Goal: Register for event/course

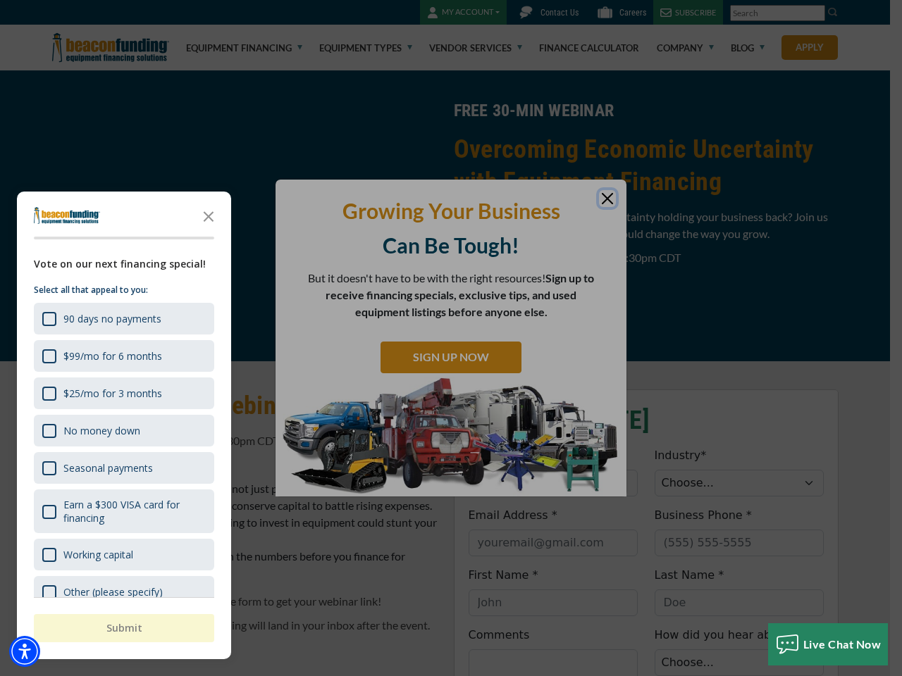
click at [451, 338] on div "button" at bounding box center [451, 338] width 902 height 676
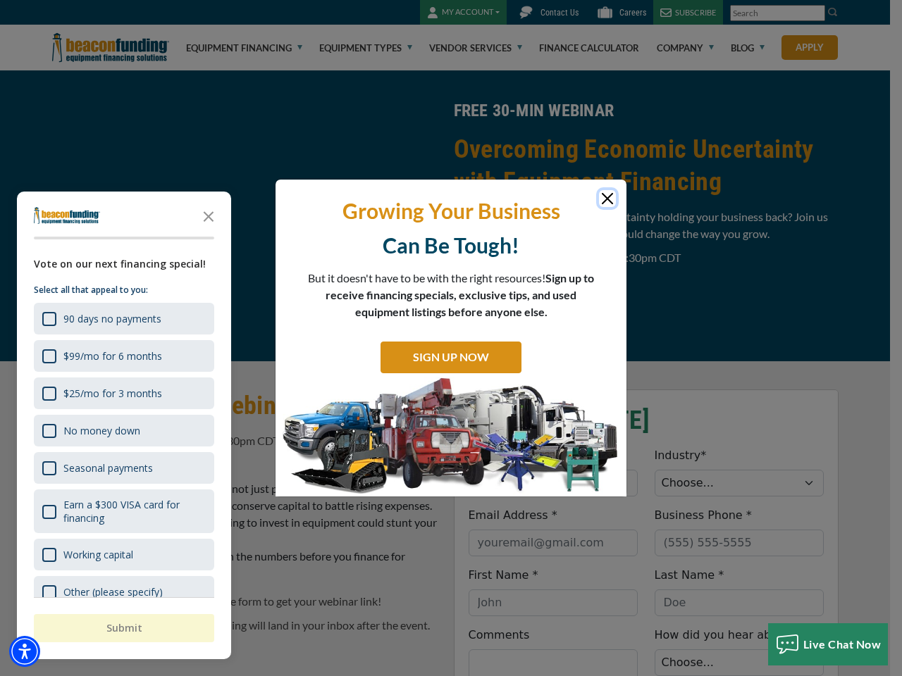
click at [25, 652] on img "Accessibility Menu" at bounding box center [24, 651] width 31 height 31
click at [451, 338] on body "Skip to main content Enable accessibility for low vision Open the accessibility…" at bounding box center [451, 338] width 902 height 676
click at [209, 216] on body "Skip to main content Enable accessibility for low vision Open the accessibility…" at bounding box center [451, 338] width 902 height 676
click at [123, 318] on body "Skip to main content Enable accessibility for low vision Open the accessibility…" at bounding box center [451, 338] width 902 height 676
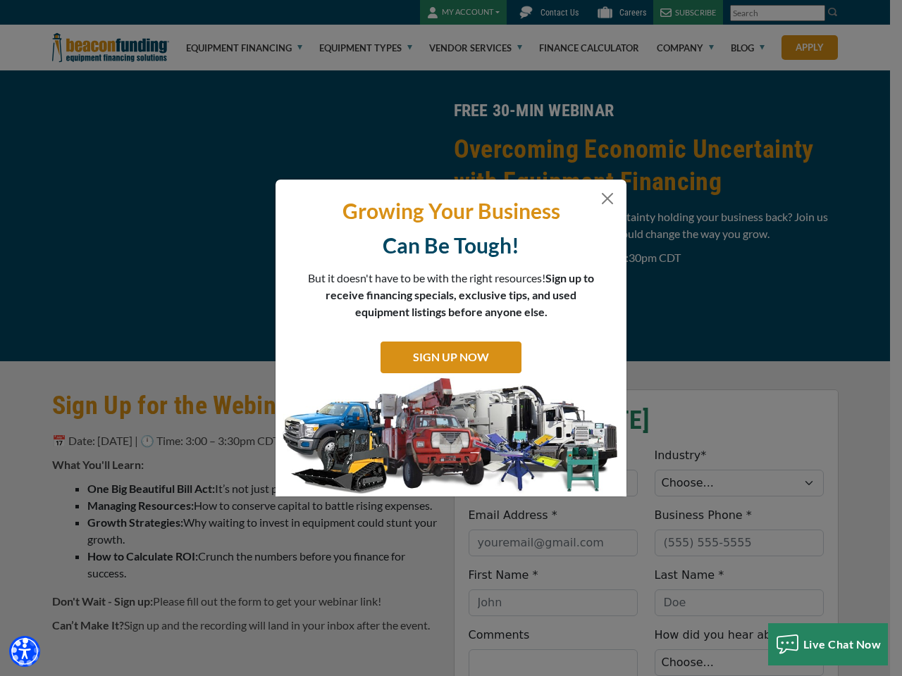
click at [123, 356] on body "Skip to main content Enable accessibility for low vision Open the accessibility…" at bounding box center [451, 338] width 902 height 676
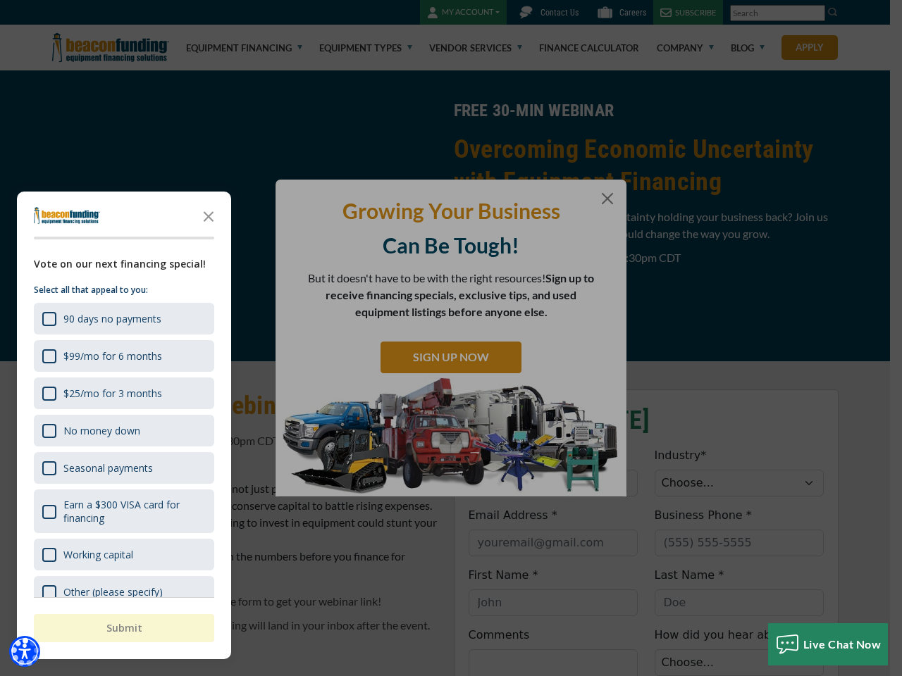
click at [123, 393] on body "Skip to main content Enable accessibility for low vision Open the accessibility…" at bounding box center [451, 338] width 902 height 676
click at [123, 430] on body "Skip to main content Enable accessibility for low vision Open the accessibility…" at bounding box center [451, 338] width 902 height 676
click at [123, 468] on body "Skip to main content Enable accessibility for low vision Open the accessibility…" at bounding box center [451, 338] width 902 height 676
click at [123, 511] on body "Skip to main content Enable accessibility for low vision Open the accessibility…" at bounding box center [451, 338] width 902 height 676
click at [552, 676] on html "Skip to main content Enable accessibility for low vision Open the accessibility…" at bounding box center [451, 338] width 902 height 676
